Goal: Task Accomplishment & Management: Use online tool/utility

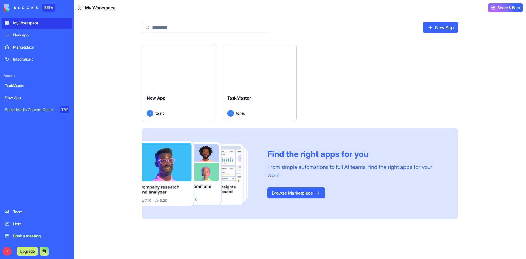
click at [249, 81] on div "Launch" at bounding box center [260, 67] width 74 height 46
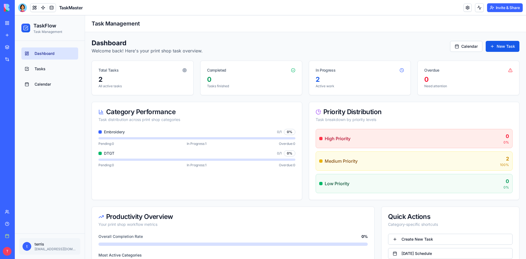
click at [471, 46] on link "Calendar" at bounding box center [466, 46] width 32 height 11
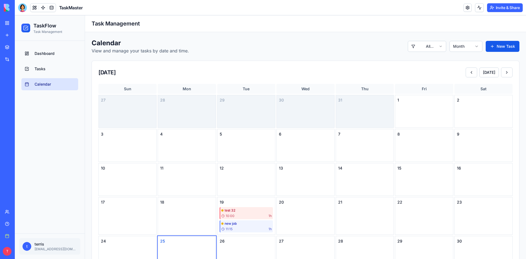
click at [463, 43] on html "TaskFlow Task Management Dashboard Tasks Calendar t terris [EMAIL_ADDRESS][DOMA…" at bounding box center [270, 202] width 511 height 375
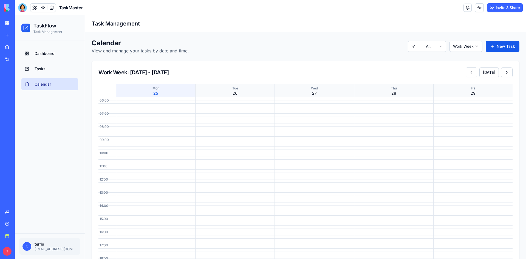
click at [472, 72] on button at bounding box center [472, 72] width 12 height 10
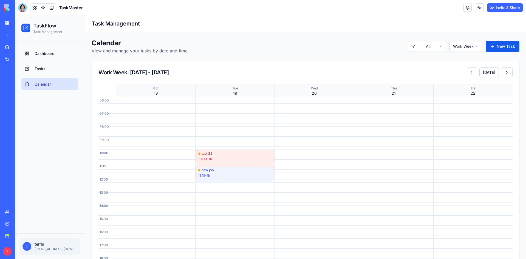
click at [210, 158] on div "10:00 - 1h" at bounding box center [235, 159] width 74 height 4
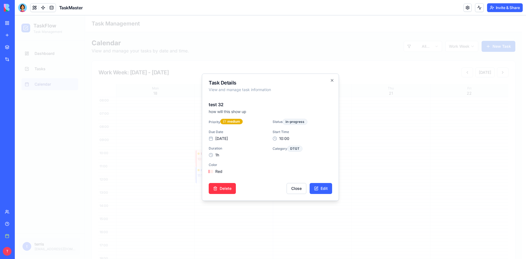
click at [297, 186] on button "Close" at bounding box center [297, 188] width 20 height 11
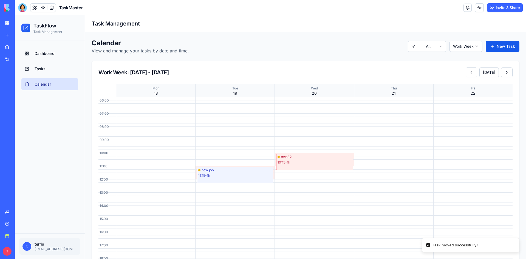
click at [48, 55] on span "Dashboard" at bounding box center [45, 53] width 20 height 5
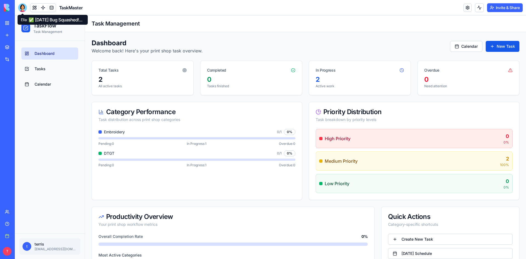
click at [24, 7] on div at bounding box center [22, 7] width 9 height 9
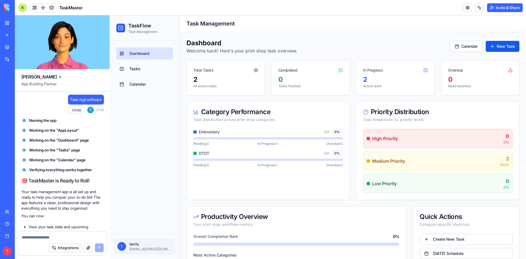
scroll to position [6167, 0]
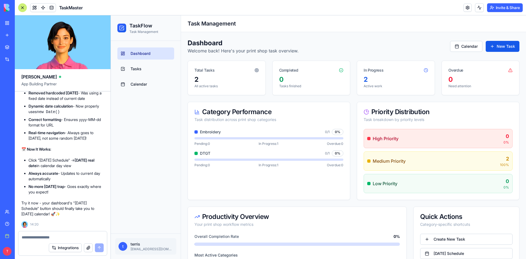
click at [50, 236] on textarea at bounding box center [63, 237] width 82 height 5
type textarea "**********"
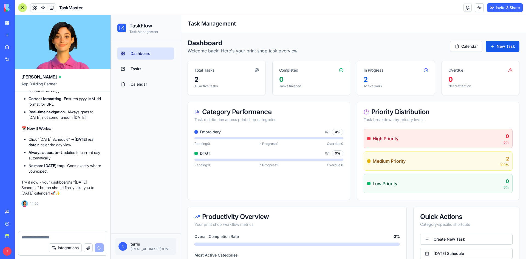
scroll to position [6188, 0]
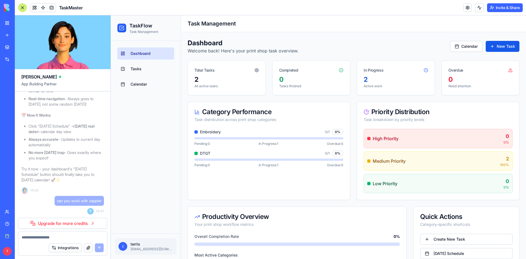
click at [71, 222] on link "Upgrade for more credits" at bounding box center [62, 223] width 89 height 11
click at [88, 225] on link "Upgrade for more credits" at bounding box center [62, 223] width 89 height 11
click at [92, 223] on link "Upgrade for more credits" at bounding box center [62, 223] width 89 height 11
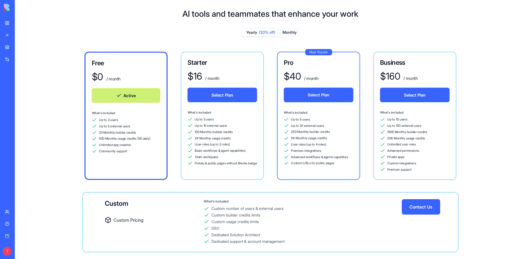
click at [3, 10] on div "BETA" at bounding box center [8, 7] width 12 height 15
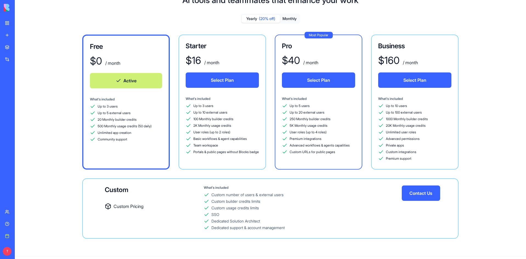
scroll to position [26, 0]
